Goal: Navigation & Orientation: Understand site structure

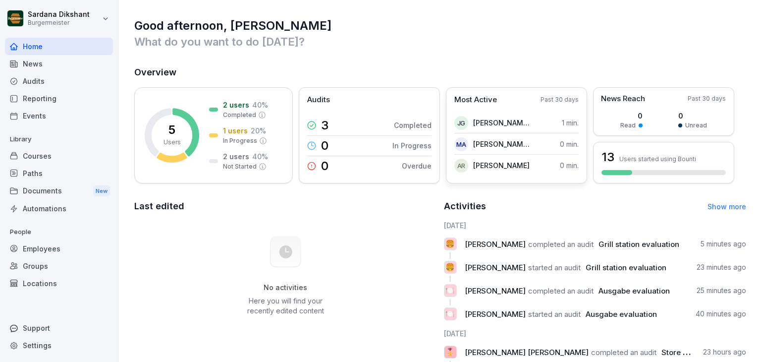
click at [482, 96] on p "Most Active" at bounding box center [475, 99] width 43 height 11
click at [559, 94] on div "Most Active Past 30 days JG [PERSON_NAME] [PERSON_NAME] 1 min. MA [PERSON_NAME]…" at bounding box center [516, 135] width 141 height 96
click at [509, 73] on h2 "Overview" at bounding box center [440, 72] width 612 height 14
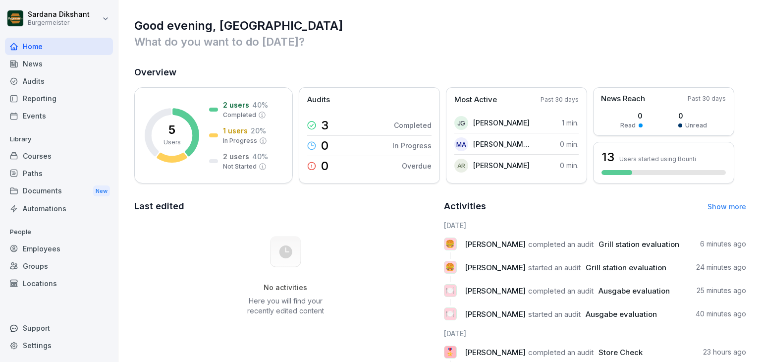
click at [52, 82] on div "Audits" at bounding box center [59, 80] width 108 height 17
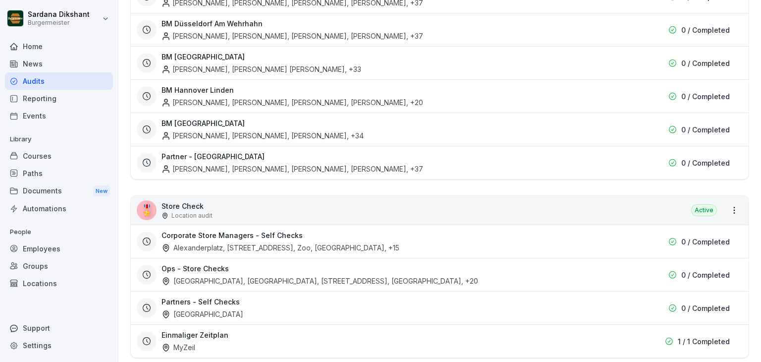
scroll to position [1747, 0]
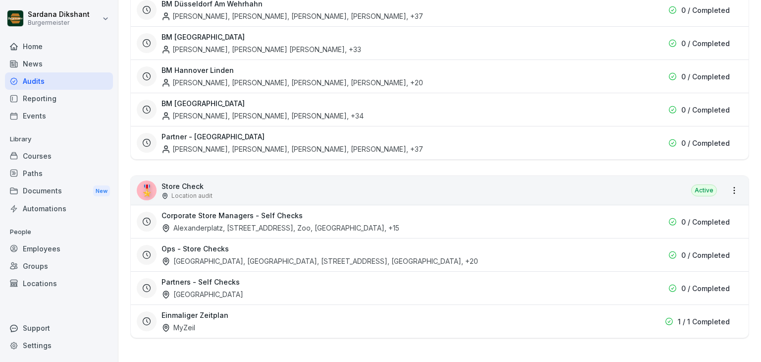
click at [202, 310] on h3 "Einmaliger Zeitplan" at bounding box center [195, 315] width 67 height 10
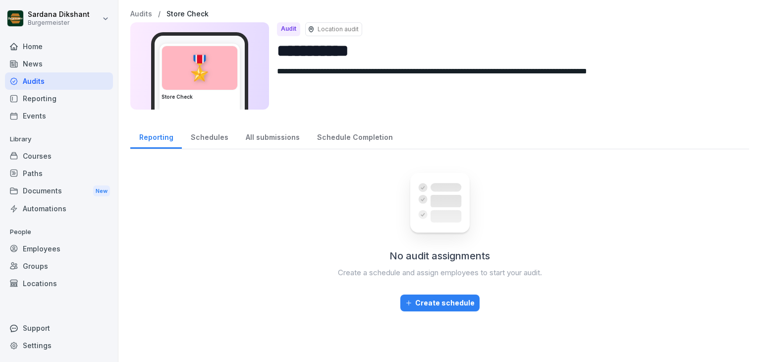
click at [202, 307] on div "No audit assignments Create a schedule and assign employees to start your audit…" at bounding box center [439, 254] width 619 height 195
click at [207, 130] on div "Schedules" at bounding box center [209, 135] width 55 height 25
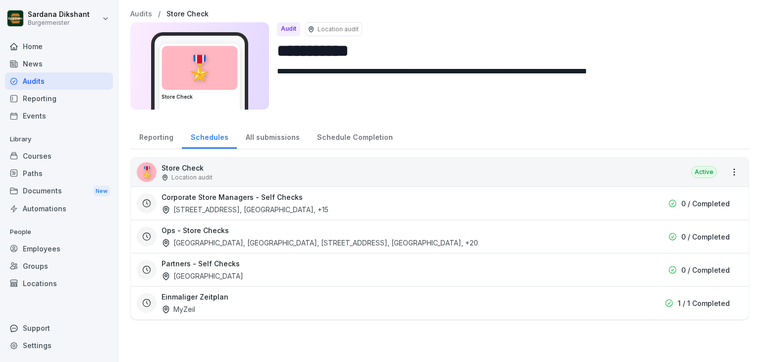
click at [260, 137] on div "All submissions" at bounding box center [272, 135] width 71 height 25
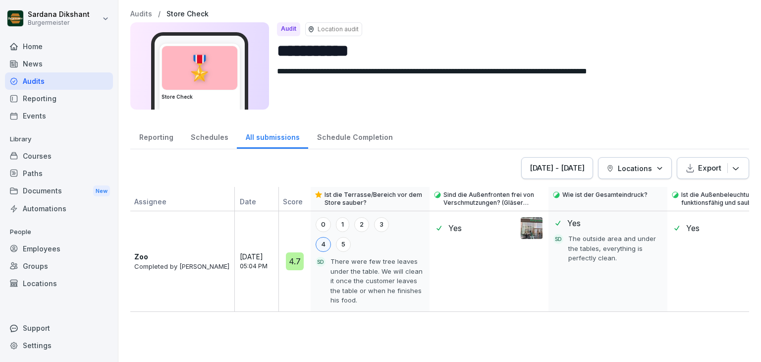
click at [326, 138] on div "Schedule Completion" at bounding box center [354, 135] width 93 height 25
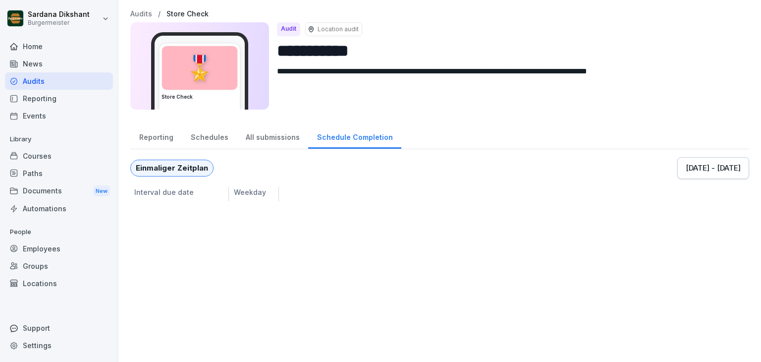
click at [207, 135] on div "Schedules" at bounding box center [209, 135] width 55 height 25
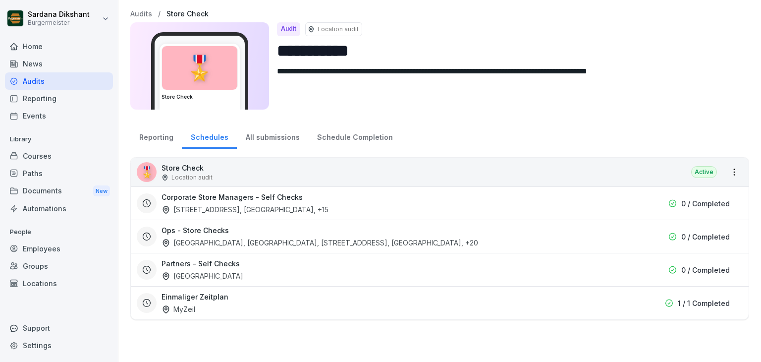
click at [232, 197] on h3 "Corporate Store Managers - Self Checks" at bounding box center [232, 197] width 141 height 10
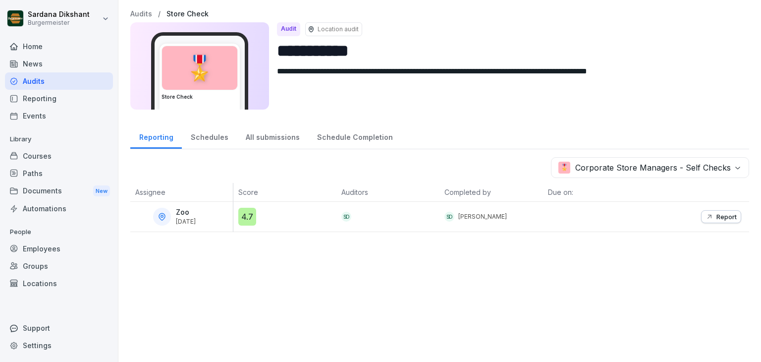
click at [65, 47] on div "Home" at bounding box center [59, 46] width 108 height 17
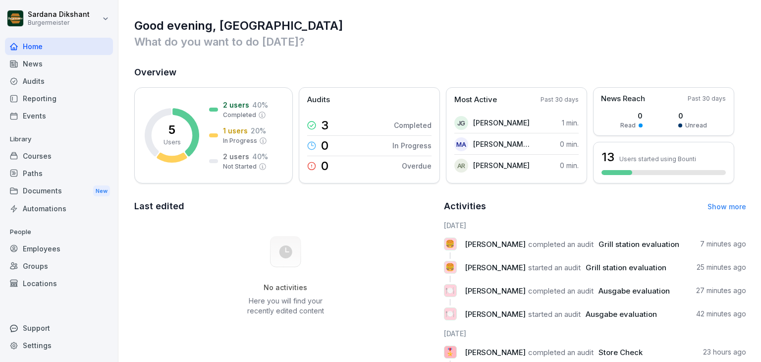
click at [67, 241] on div "Employees" at bounding box center [59, 248] width 108 height 17
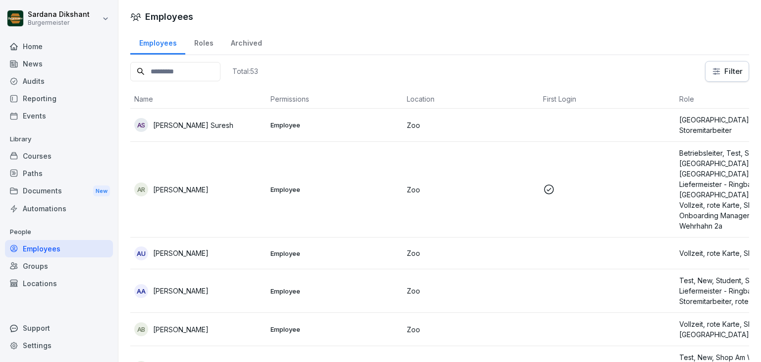
click at [66, 152] on div "Courses" at bounding box center [59, 155] width 108 height 17
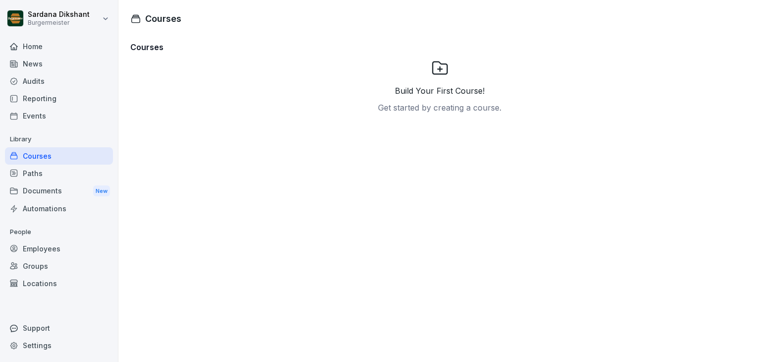
click at [70, 173] on div "Paths" at bounding box center [59, 173] width 108 height 17
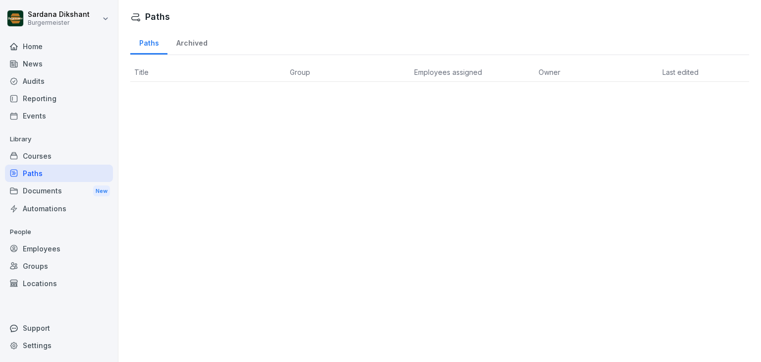
click at [54, 48] on div "Home" at bounding box center [59, 46] width 108 height 17
